Goal: Entertainment & Leisure: Browse casually

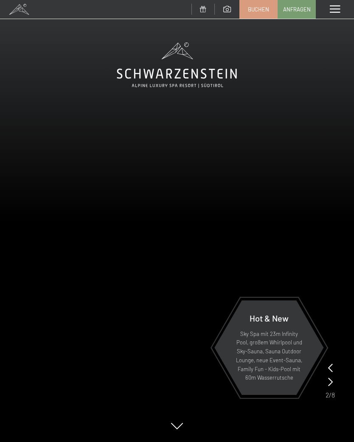
click at [336, 3] on div "Menü" at bounding box center [335, 9] width 38 height 19
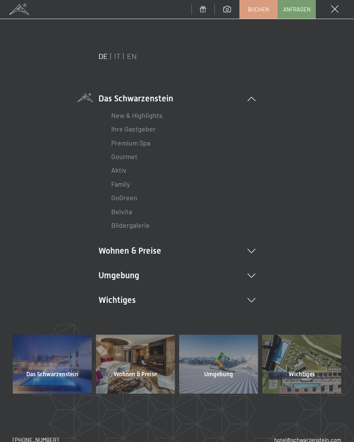
click at [255, 278] on li "Umgebung Das Ahrntal Ski & Winter Skifahren Skischule Wandern & [PERSON_NAME] W…" at bounding box center [177, 276] width 157 height 12
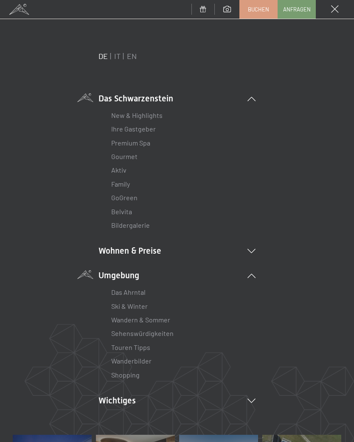
click at [150, 359] on link "Wanderbilder" at bounding box center [131, 361] width 40 height 8
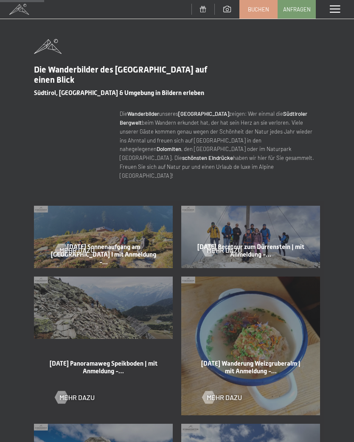
scroll to position [247, 0]
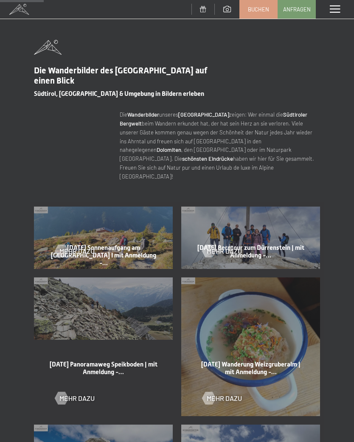
click at [63, 245] on div at bounding box center [61, 251] width 7 height 13
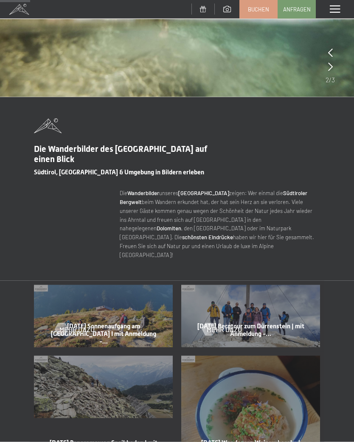
scroll to position [172, 0]
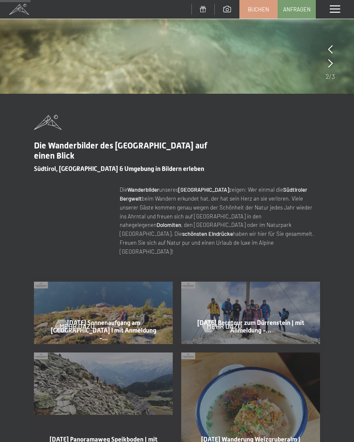
click at [90, 322] on span "Mehr dazu" at bounding box center [76, 326] width 35 height 9
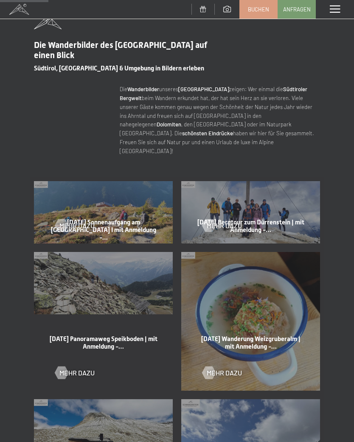
scroll to position [272, 0]
click at [83, 209] on div "Mehr dazu" at bounding box center [103, 220] width 96 height 22
click at [81, 221] on span "Mehr dazu" at bounding box center [76, 225] width 35 height 9
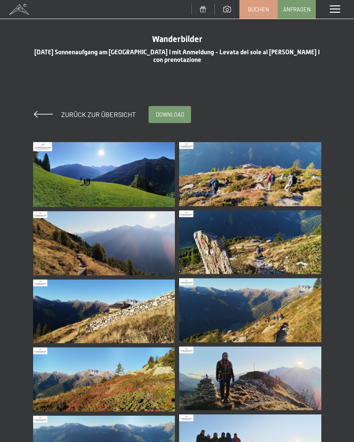
click at [85, 191] on img at bounding box center [104, 174] width 142 height 65
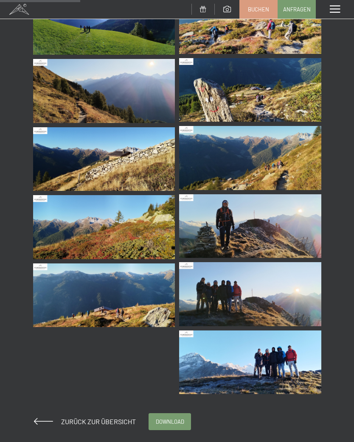
scroll to position [153, 0]
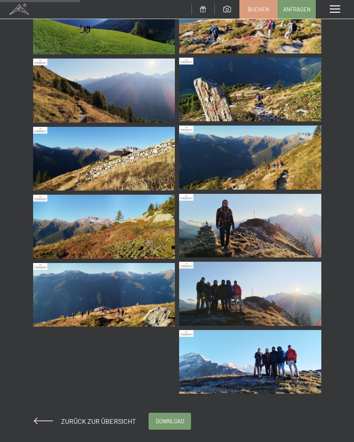
click at [238, 359] on img at bounding box center [250, 362] width 142 height 64
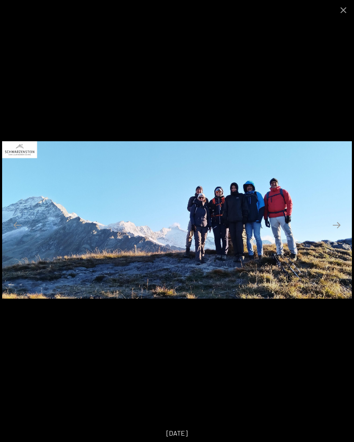
click at [344, 3] on button "Close gallery" at bounding box center [343, 10] width 21 height 20
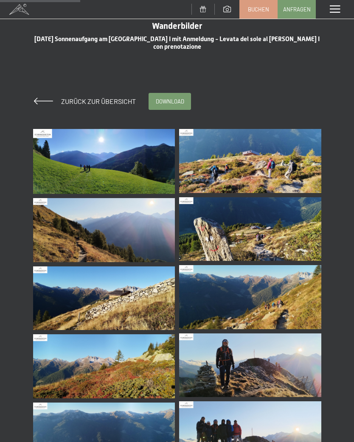
scroll to position [0, 0]
